Goal: Navigation & Orientation: Find specific page/section

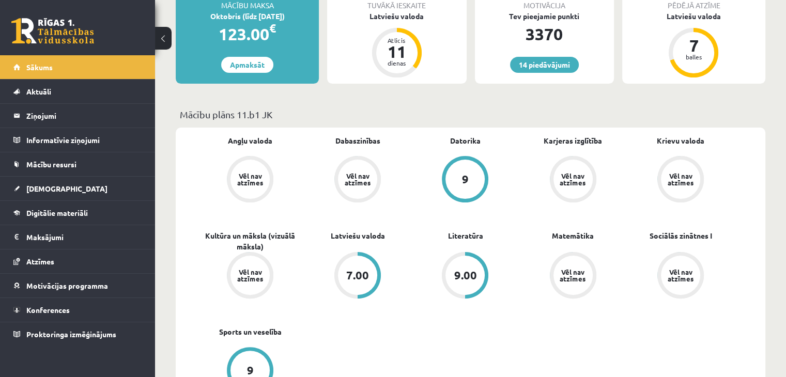
scroll to position [227, 0]
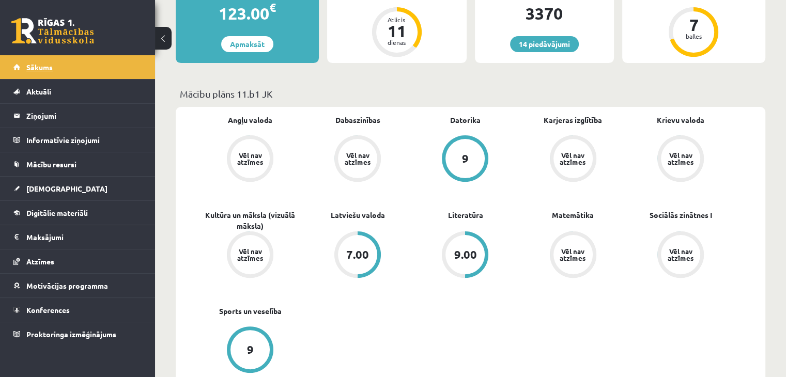
click at [43, 67] on span "Sākums" at bounding box center [39, 67] width 26 height 9
